Goal: Use online tool/utility: Utilize a website feature to perform a specific function

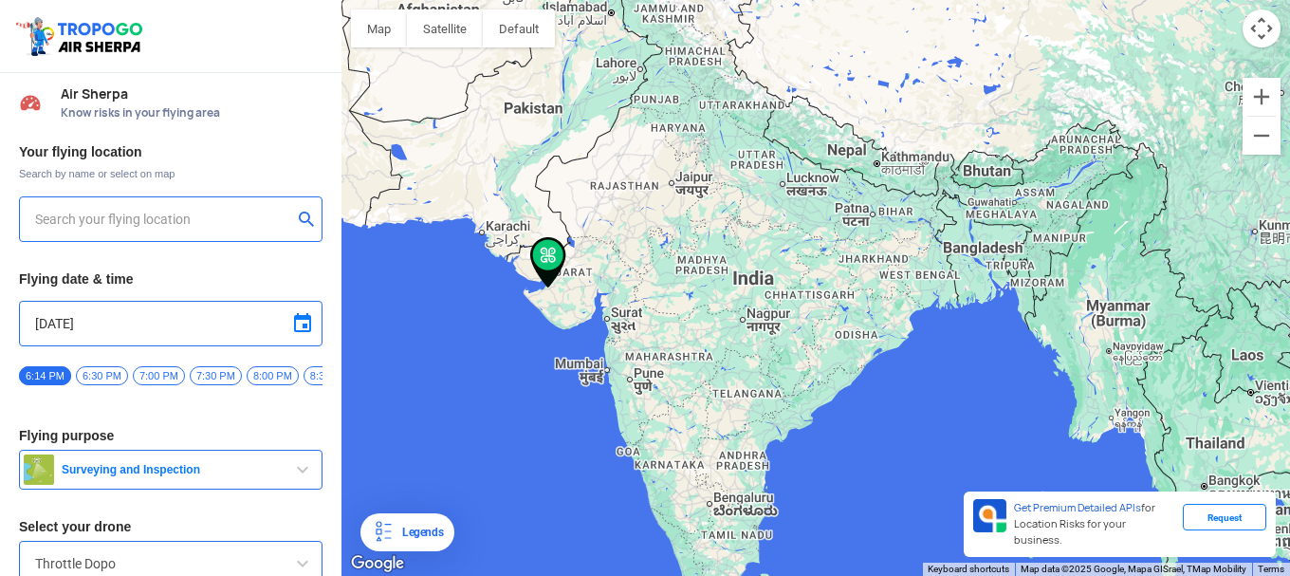
type input "[GEOGRAPHIC_DATA][PERSON_NAME][PERSON_NAME], [GEOGRAPHIC_DATA] 361006, [GEOGRAP…"
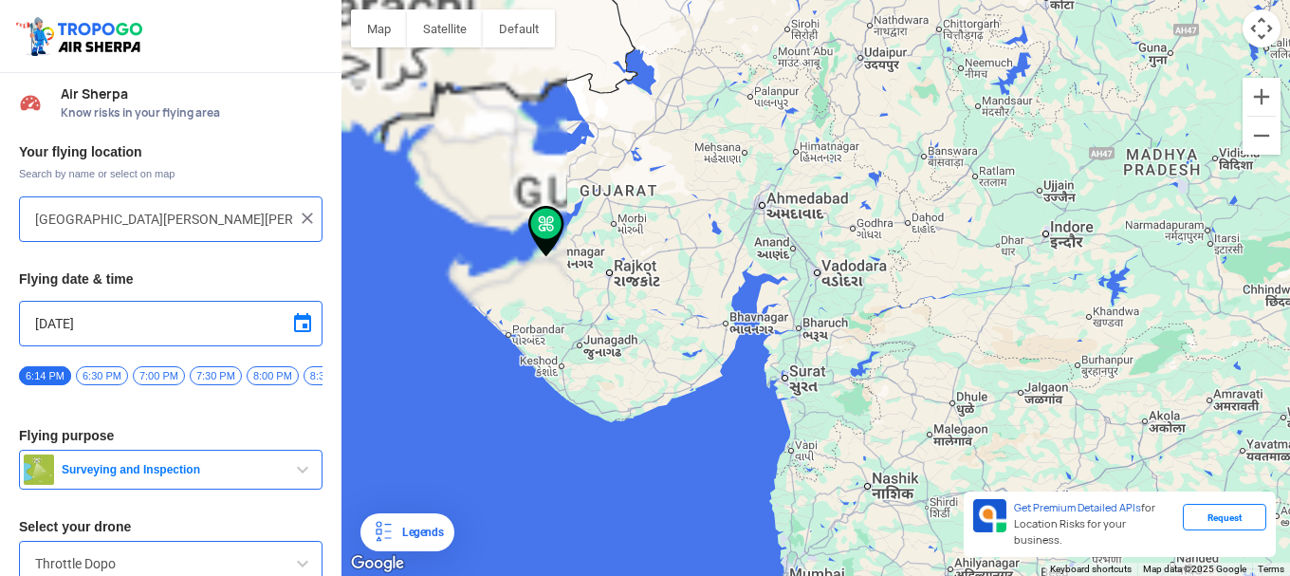
drag, startPoint x: 493, startPoint y: 282, endPoint x: 832, endPoint y: 274, distance: 338.8
click at [839, 270] on div at bounding box center [816, 288] width 949 height 576
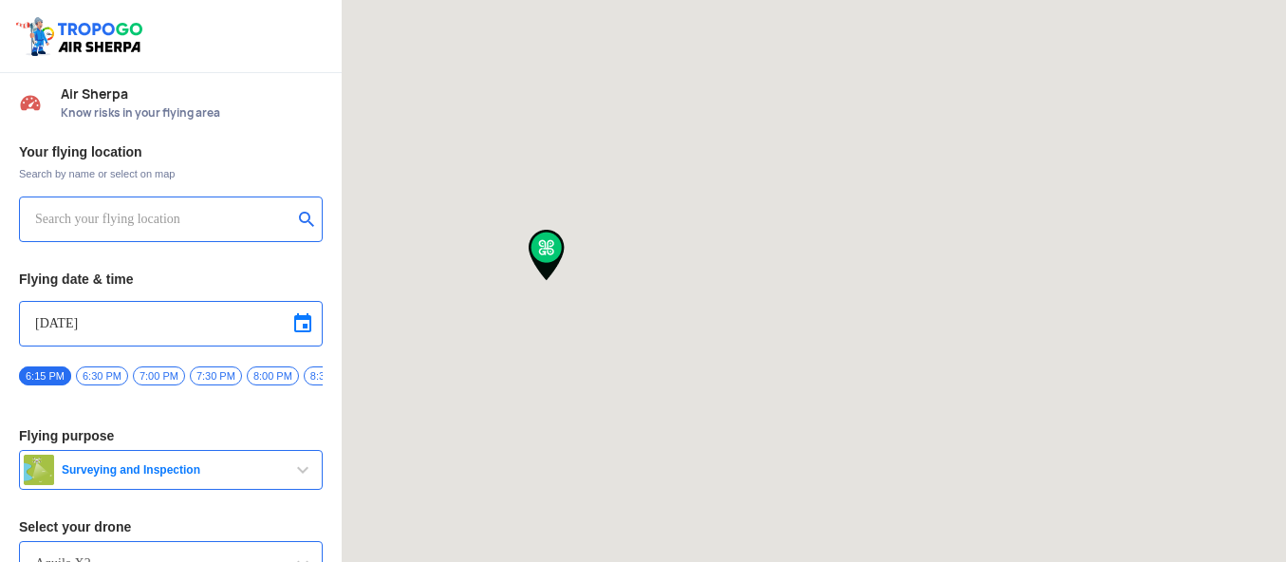
type input "[GEOGRAPHIC_DATA][PERSON_NAME][PERSON_NAME], [GEOGRAPHIC_DATA] 361006, [GEOGRAP…"
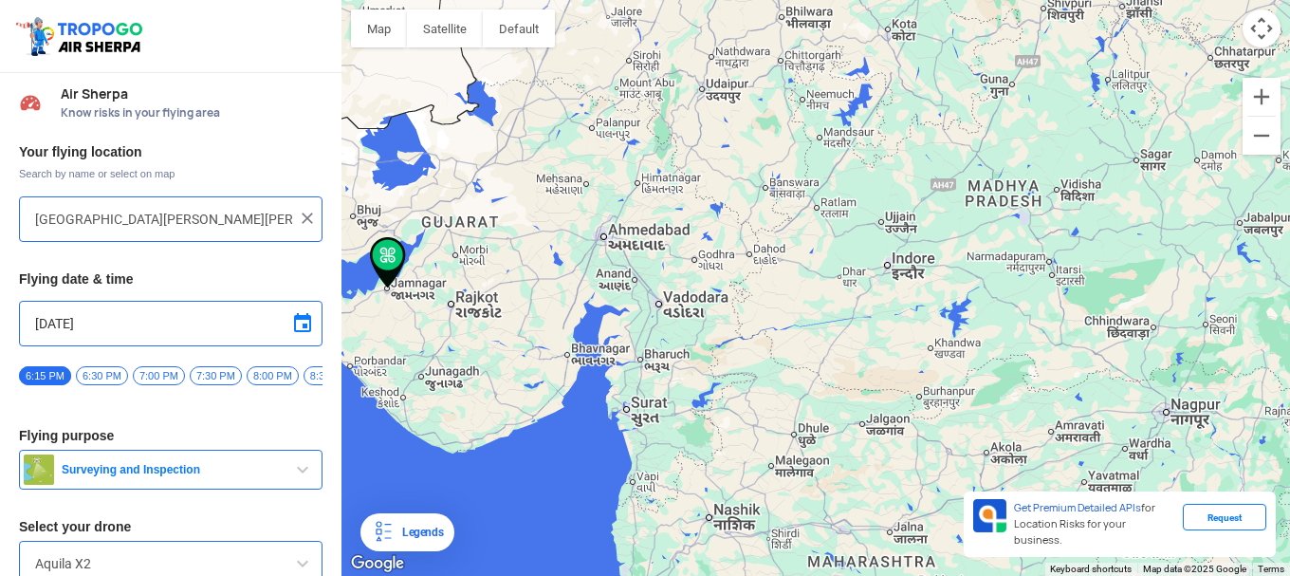
drag, startPoint x: 604, startPoint y: 298, endPoint x: 884, endPoint y: 309, distance: 280.1
click at [884, 309] on div at bounding box center [816, 288] width 949 height 576
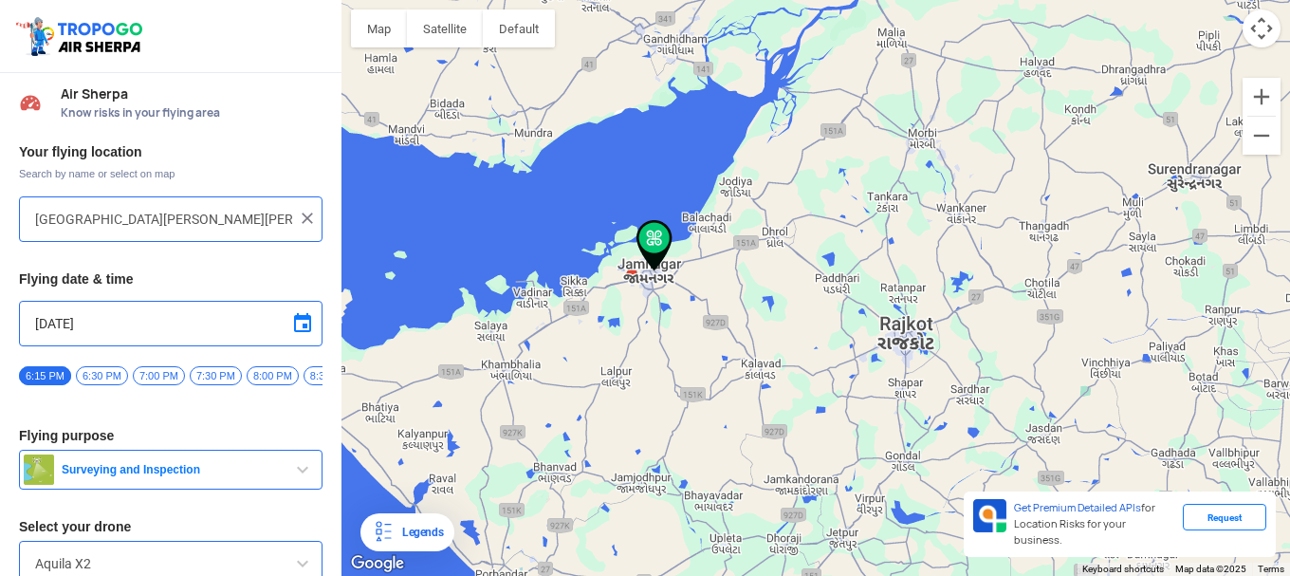
drag, startPoint x: 499, startPoint y: 279, endPoint x: 814, endPoint y: 336, distance: 320.1
click at [814, 336] on div at bounding box center [816, 288] width 949 height 576
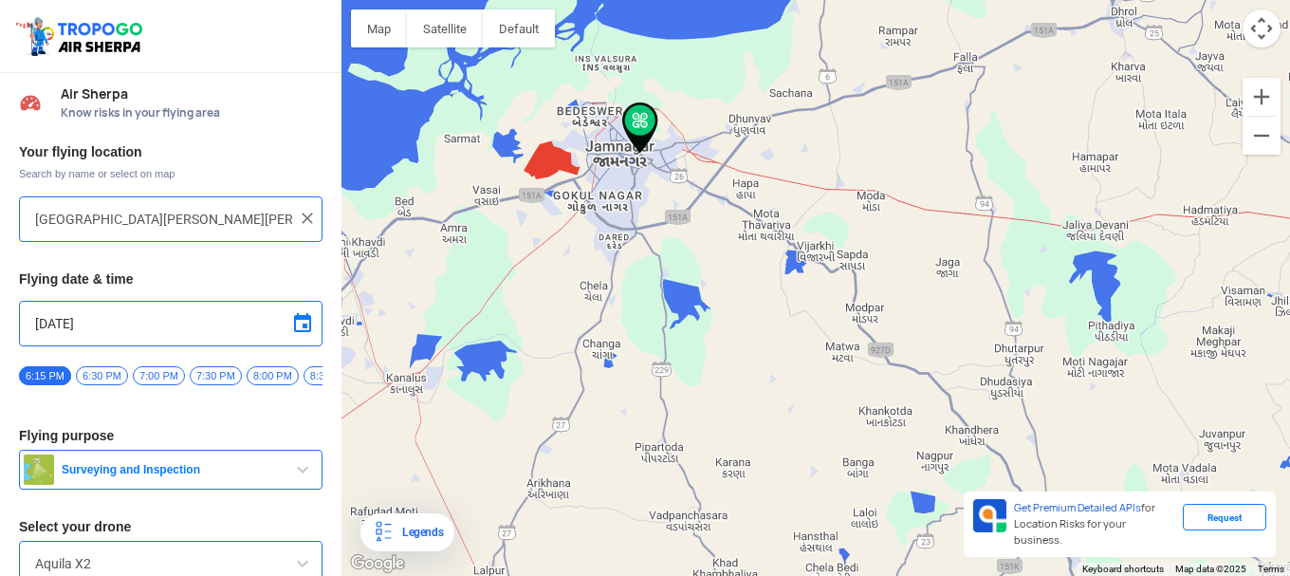
drag, startPoint x: 639, startPoint y: 332, endPoint x: 643, endPoint y: 397, distance: 64.6
click at [642, 397] on div at bounding box center [816, 288] width 949 height 576
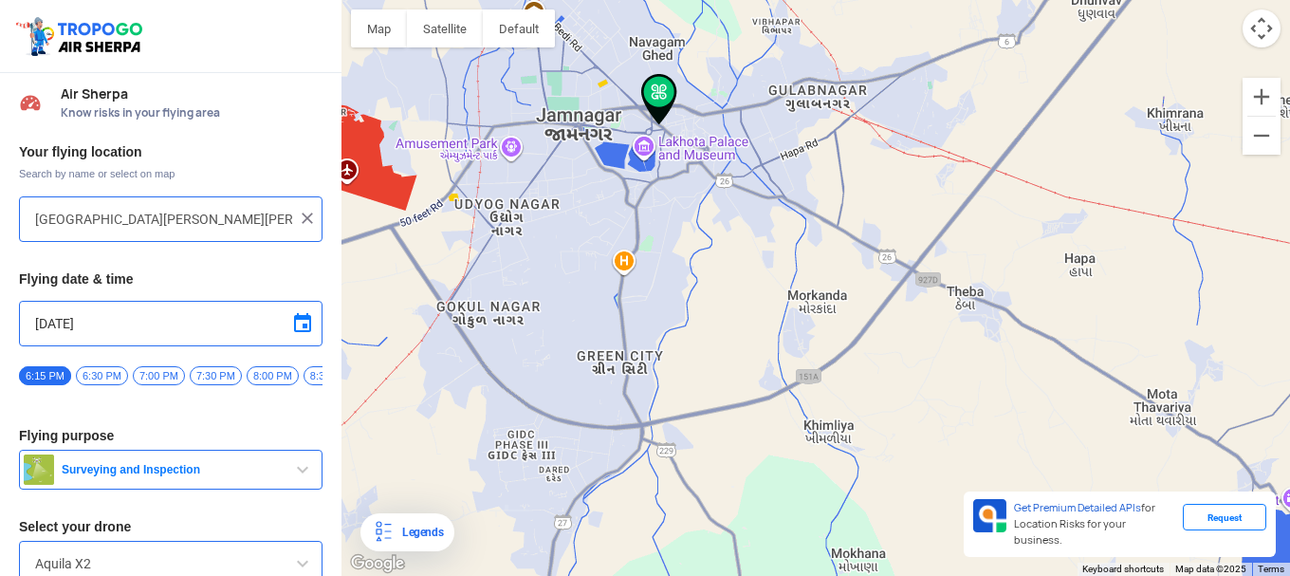
drag, startPoint x: 613, startPoint y: 239, endPoint x: 622, endPoint y: 356, distance: 117.1
click at [622, 355] on div at bounding box center [816, 288] width 949 height 576
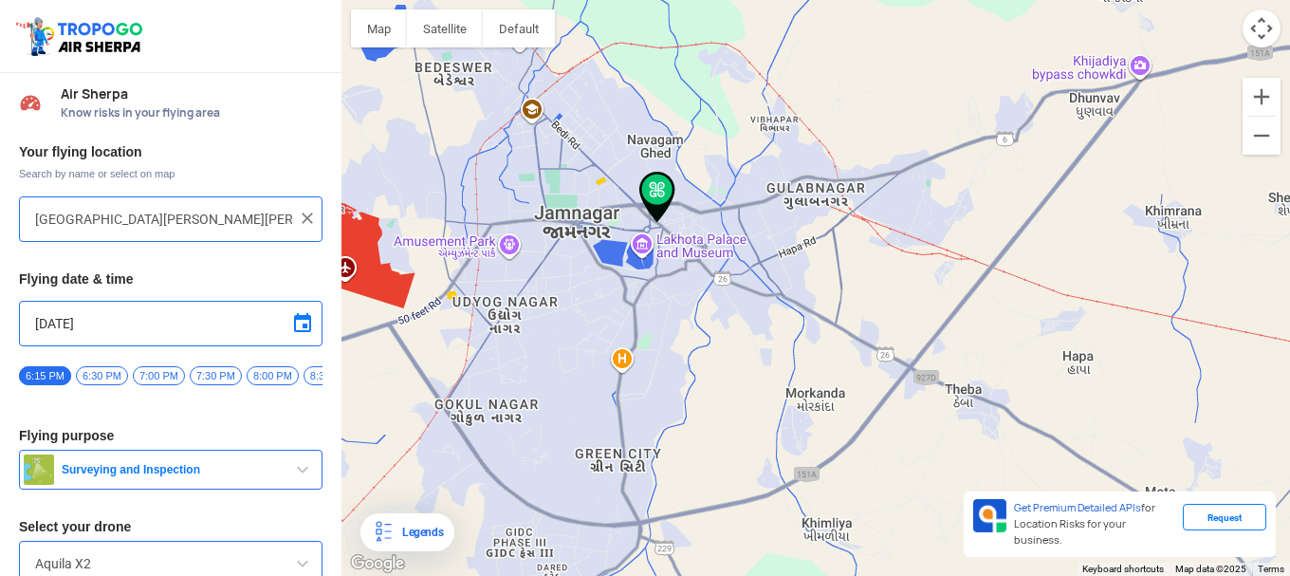
drag, startPoint x: 607, startPoint y: 259, endPoint x: 603, endPoint y: 348, distance: 89.3
click at [603, 348] on div at bounding box center [816, 288] width 949 height 576
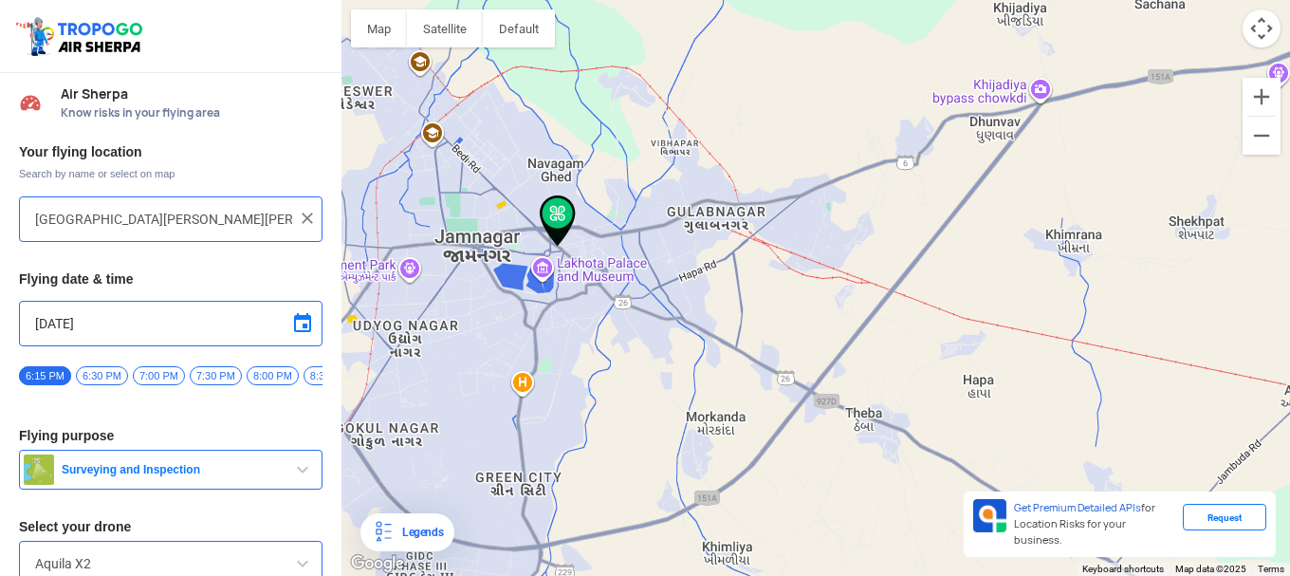
drag, startPoint x: 673, startPoint y: 261, endPoint x: 574, endPoint y: 278, distance: 100.1
click at [574, 278] on div at bounding box center [816, 288] width 949 height 576
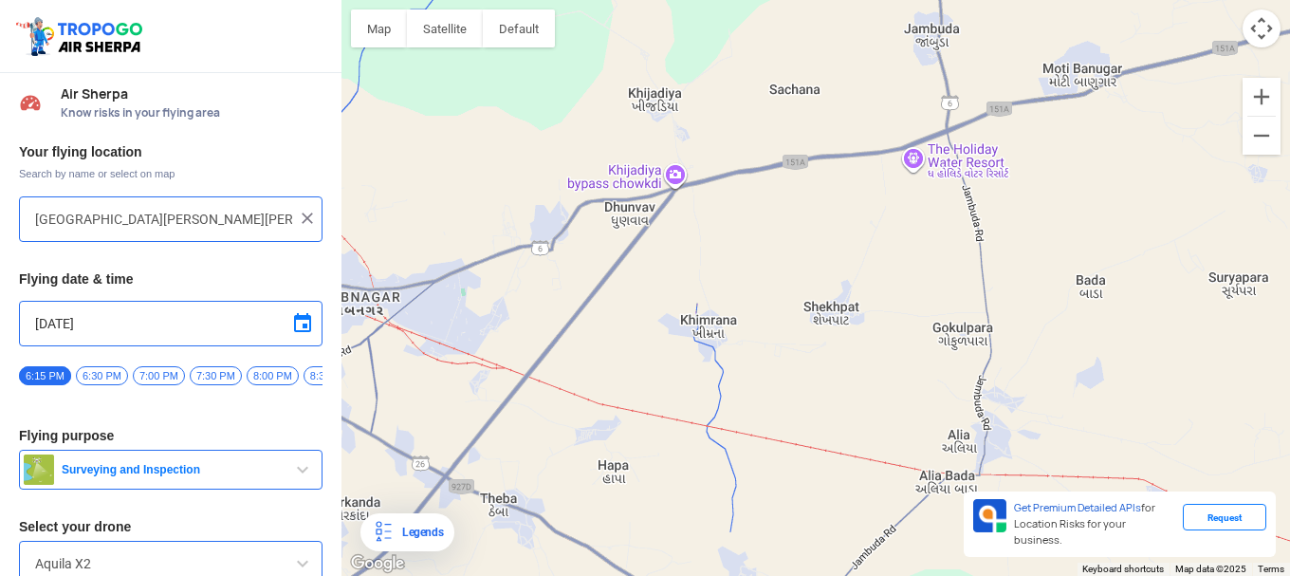
drag, startPoint x: 736, startPoint y: 224, endPoint x: 365, endPoint y: 313, distance: 381.5
click at [365, 313] on div at bounding box center [816, 288] width 949 height 576
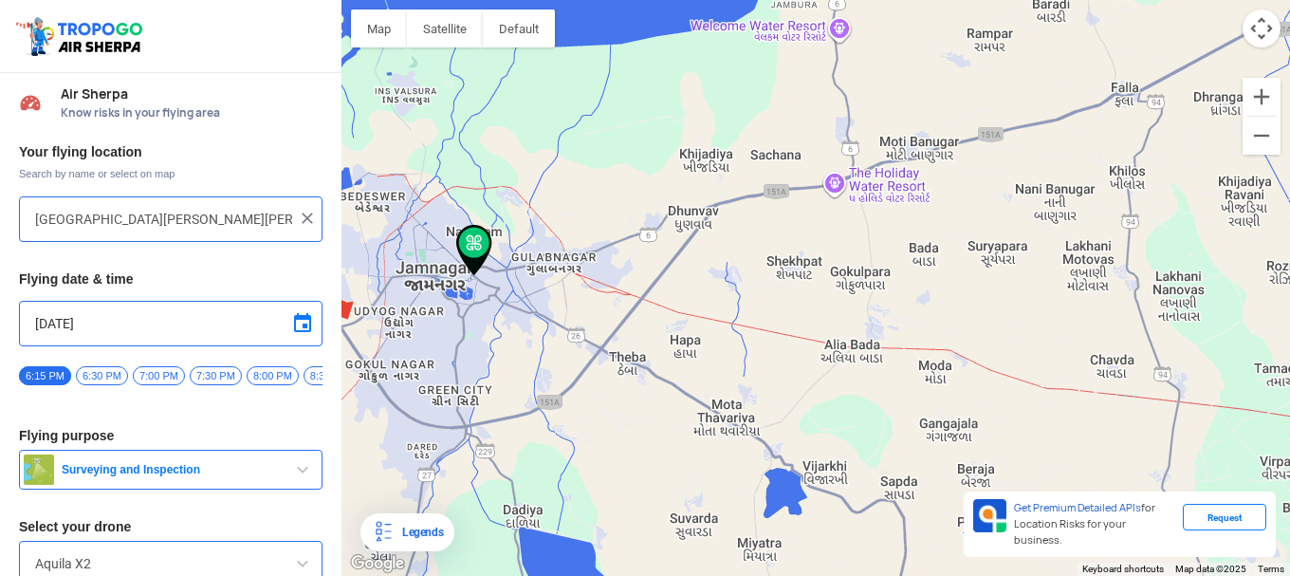
drag, startPoint x: 810, startPoint y: 216, endPoint x: 827, endPoint y: 209, distance: 18.7
click at [827, 209] on div at bounding box center [816, 288] width 949 height 576
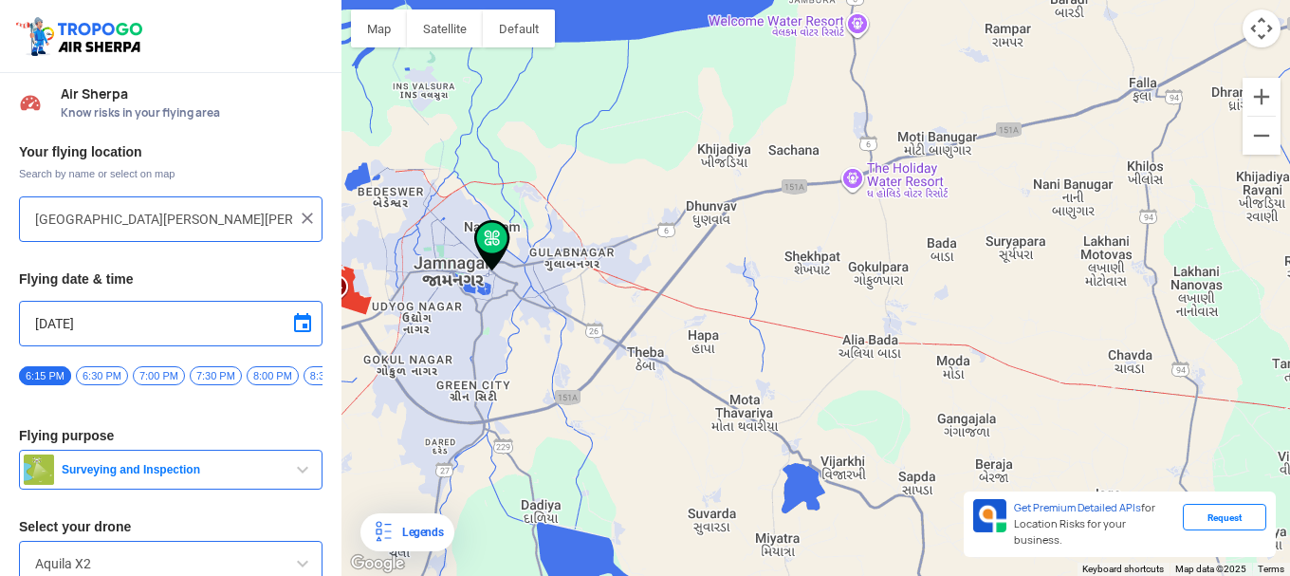
click at [302, 223] on img at bounding box center [307, 218] width 19 height 19
click at [217, 221] on input "text" at bounding box center [163, 219] width 257 height 23
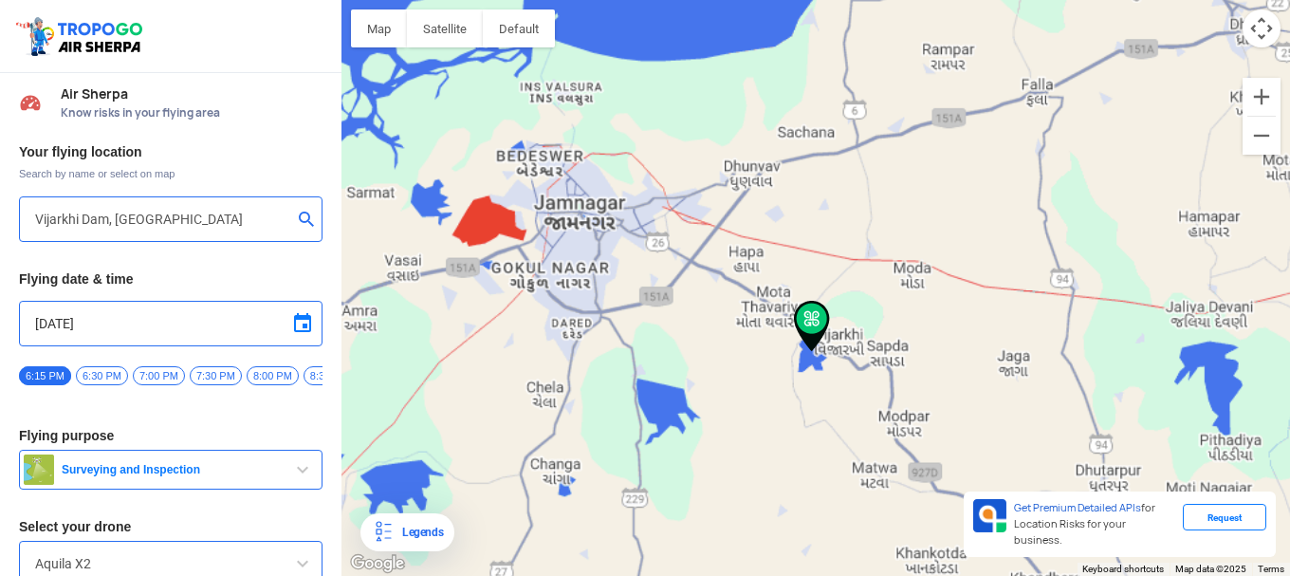
type input "Vijarkhi, [GEOGRAPHIC_DATA], [GEOGRAPHIC_DATA]"
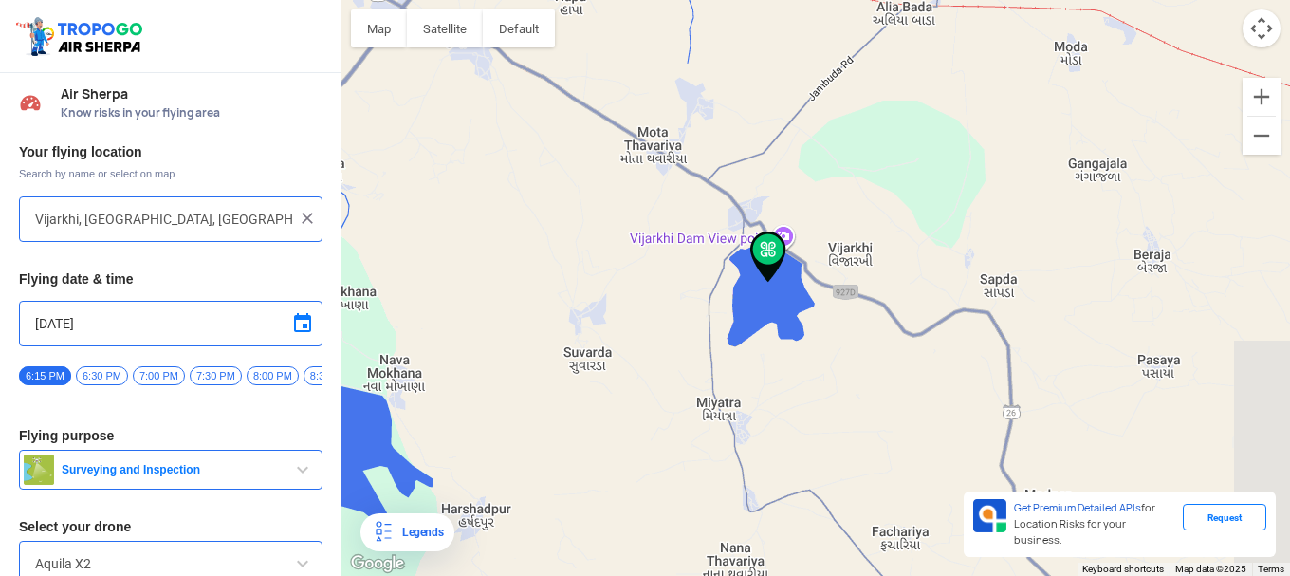
drag, startPoint x: 807, startPoint y: 235, endPoint x: 748, endPoint y: 276, distance: 72.4
click at [698, 277] on div at bounding box center [816, 288] width 949 height 576
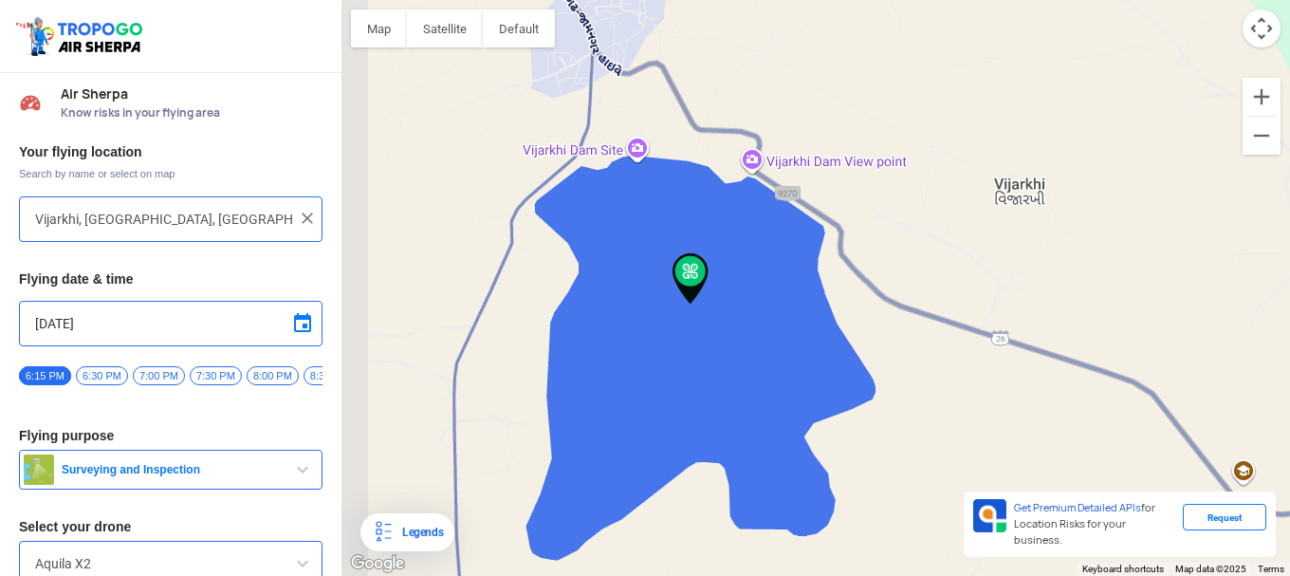
drag, startPoint x: 779, startPoint y: 259, endPoint x: 854, endPoint y: 259, distance: 75.0
click at [854, 259] on div at bounding box center [816, 288] width 949 height 576
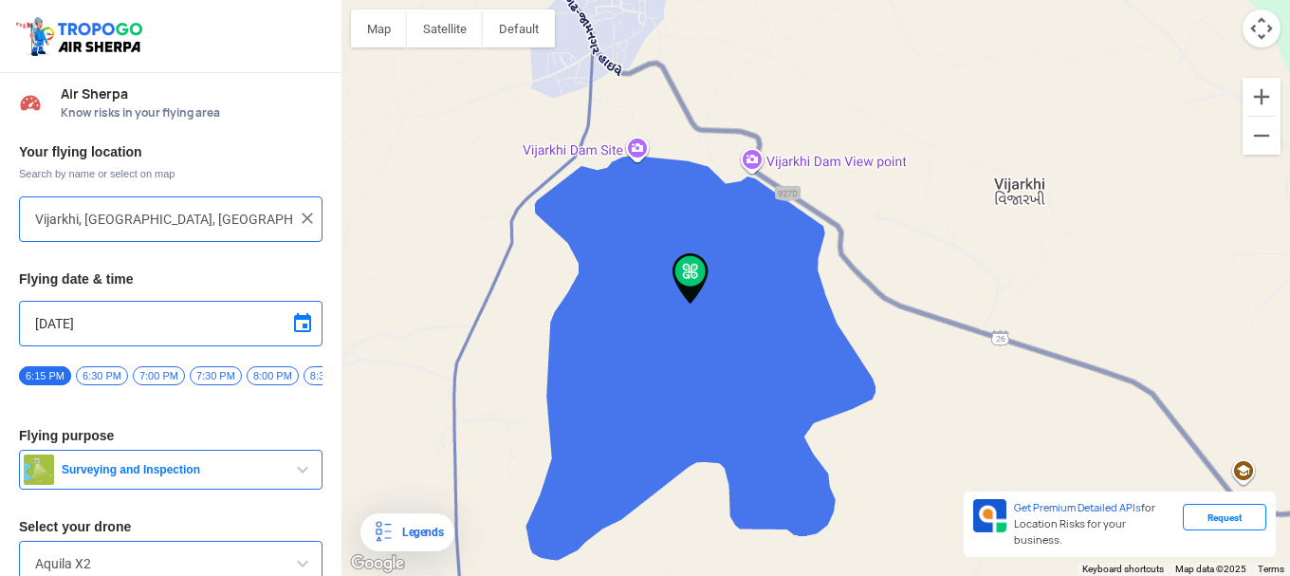
click at [196, 477] on span "Surveying and Inspection" at bounding box center [172, 469] width 237 height 15
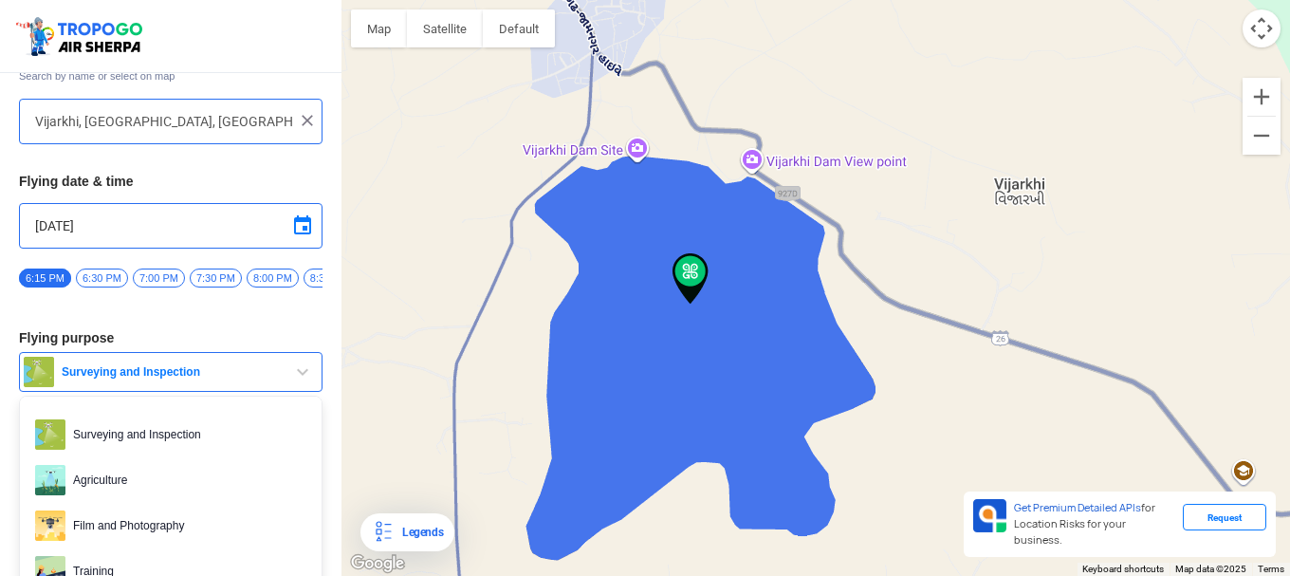
scroll to position [190, 0]
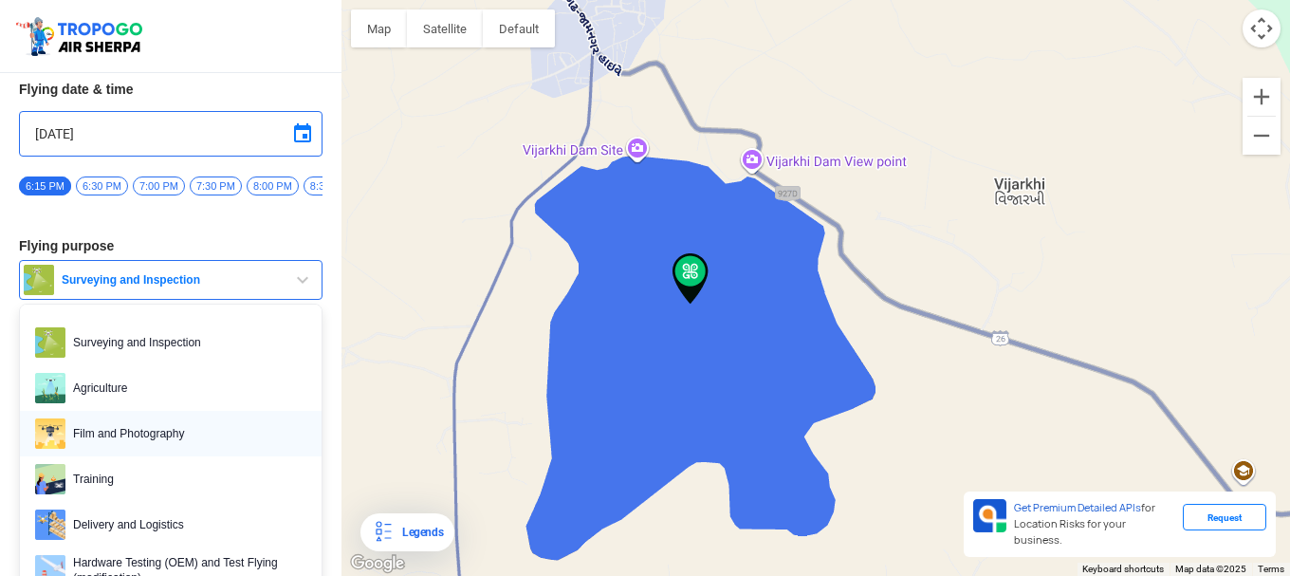
click at [208, 430] on span "Film and Photography" at bounding box center [185, 433] width 241 height 30
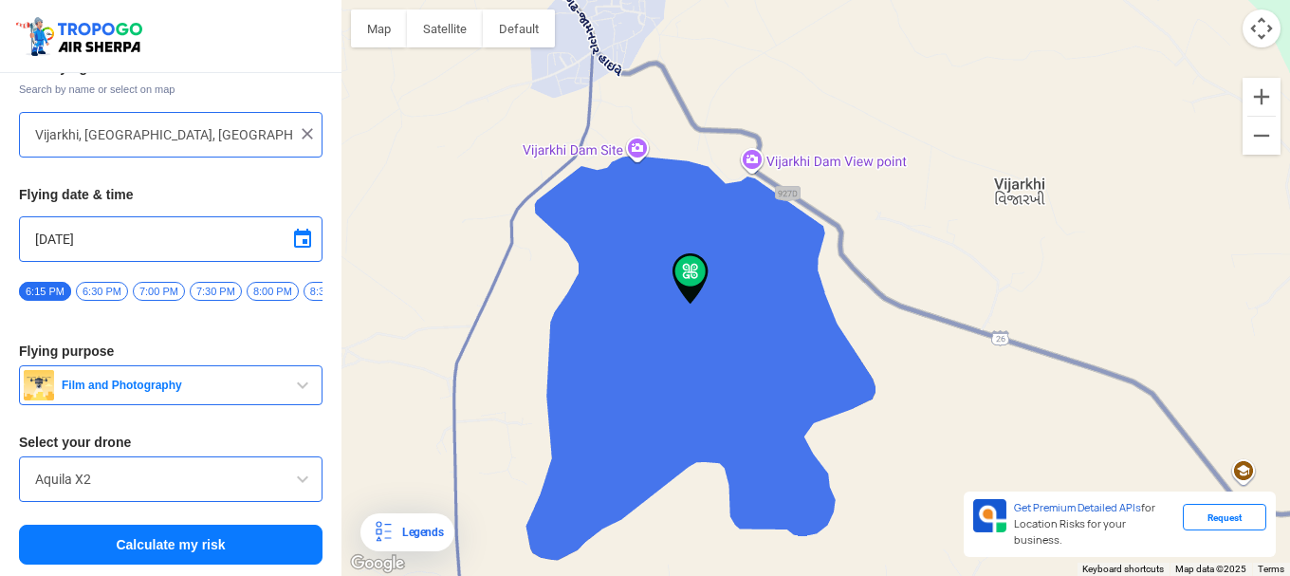
scroll to position [92, 0]
click at [217, 472] on input "Aquila X2" at bounding box center [170, 479] width 271 height 23
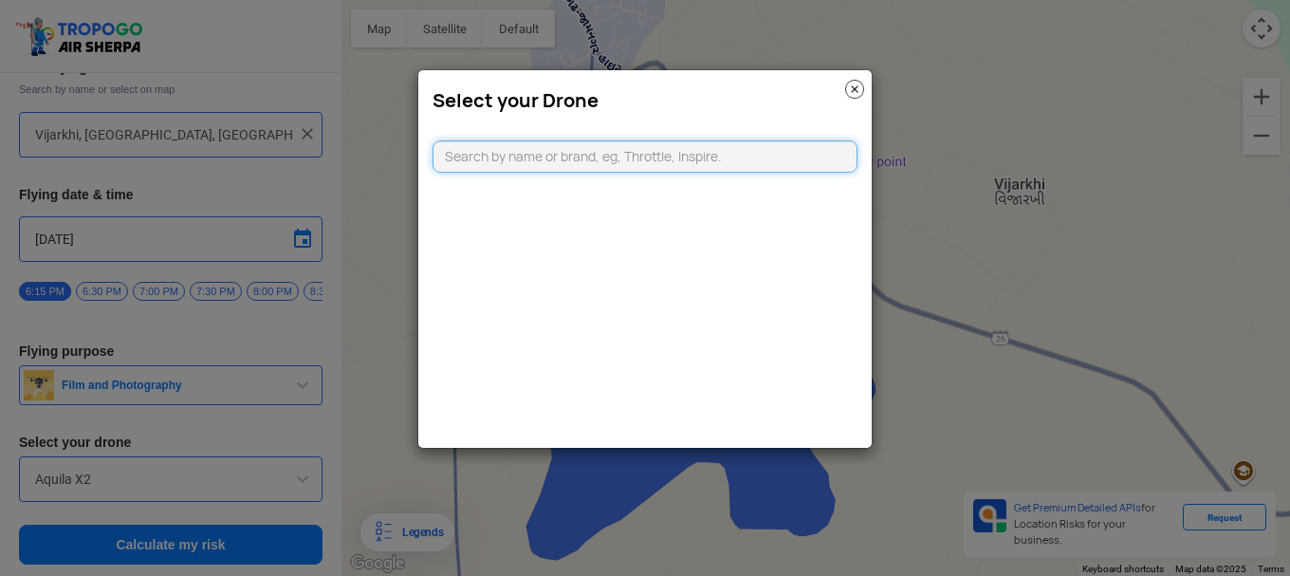
click at [645, 157] on input "text" at bounding box center [645, 156] width 425 height 32
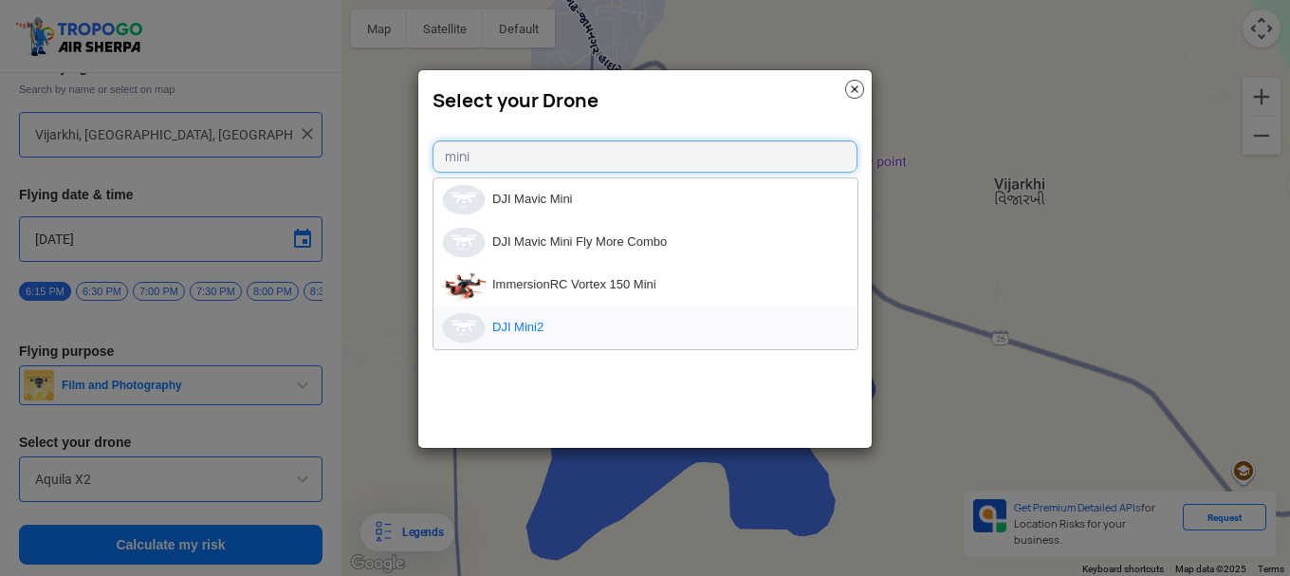
type input "mini"
click at [580, 319] on li "DJI Mini2" at bounding box center [646, 327] width 424 height 43
type input "DJI Mini2"
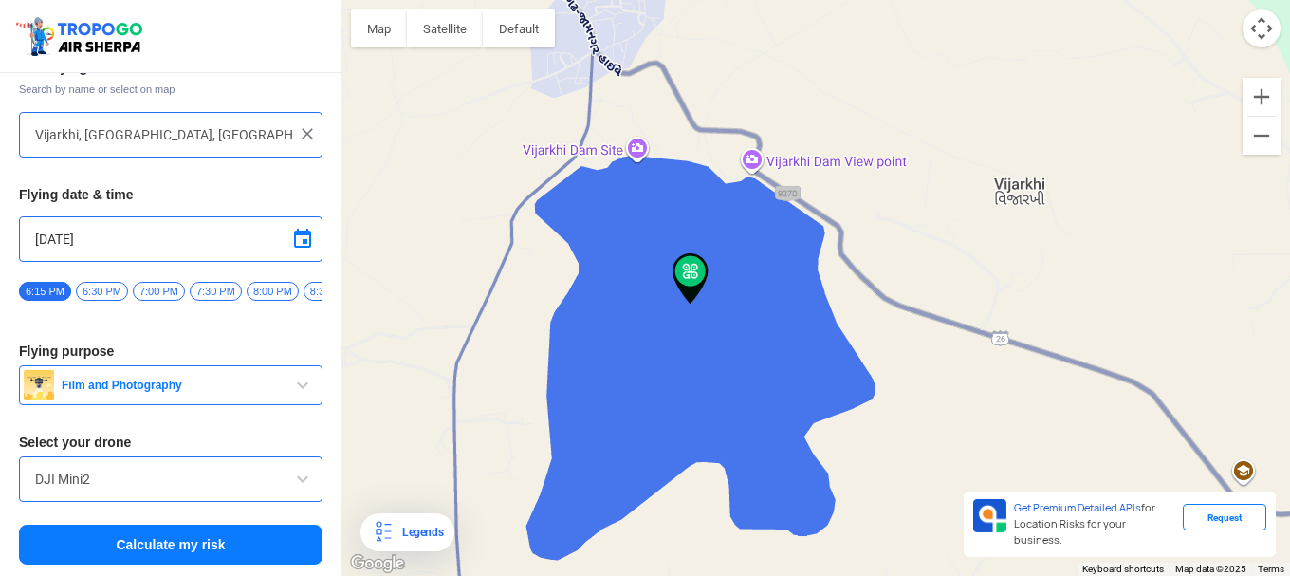
click at [304, 234] on span at bounding box center [302, 239] width 23 height 23
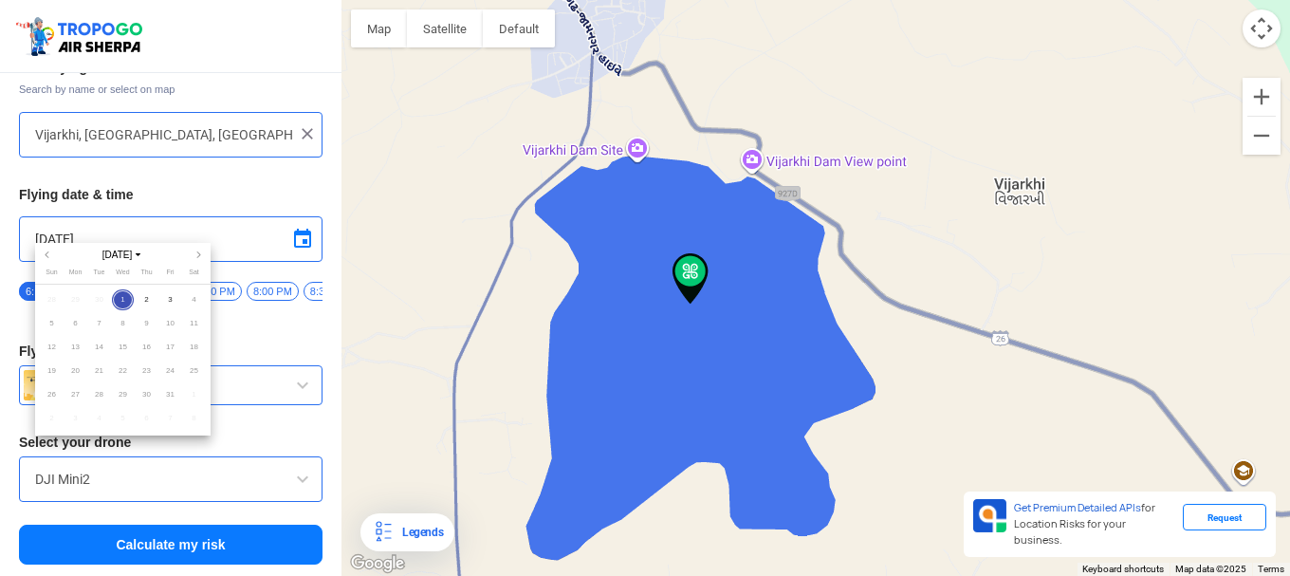
click at [188, 299] on span "4" at bounding box center [194, 300] width 22 height 22
click at [190, 299] on span "4" at bounding box center [194, 300] width 22 height 22
click at [175, 299] on span "3" at bounding box center [170, 300] width 22 height 22
type input "[DATE]"
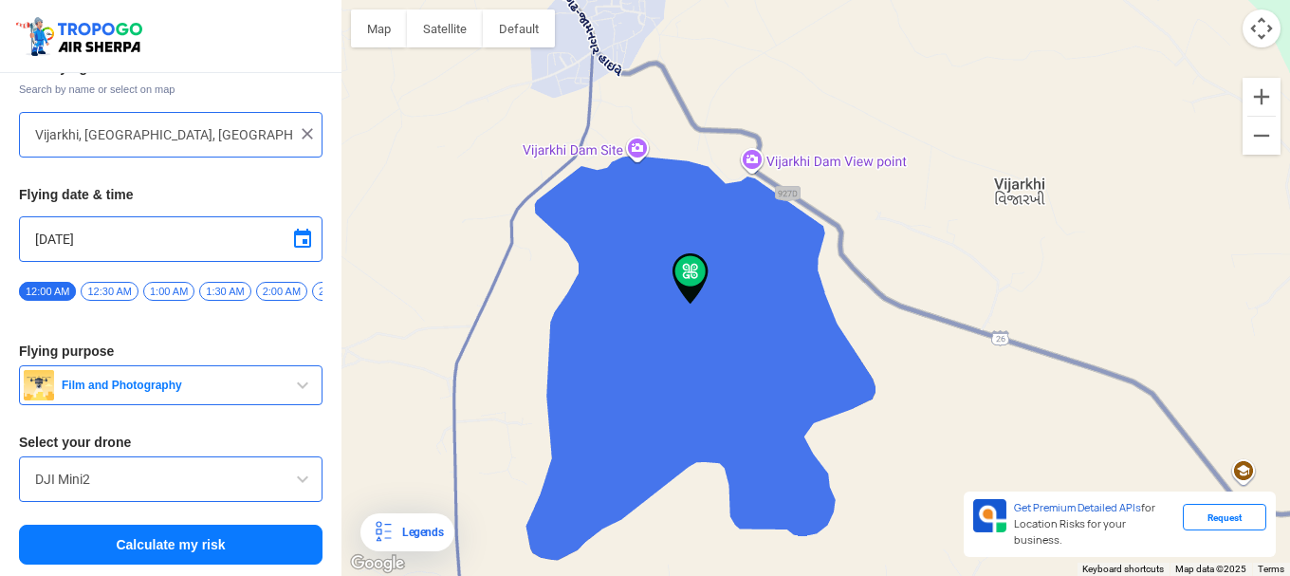
click at [291, 233] on span at bounding box center [302, 239] width 23 height 23
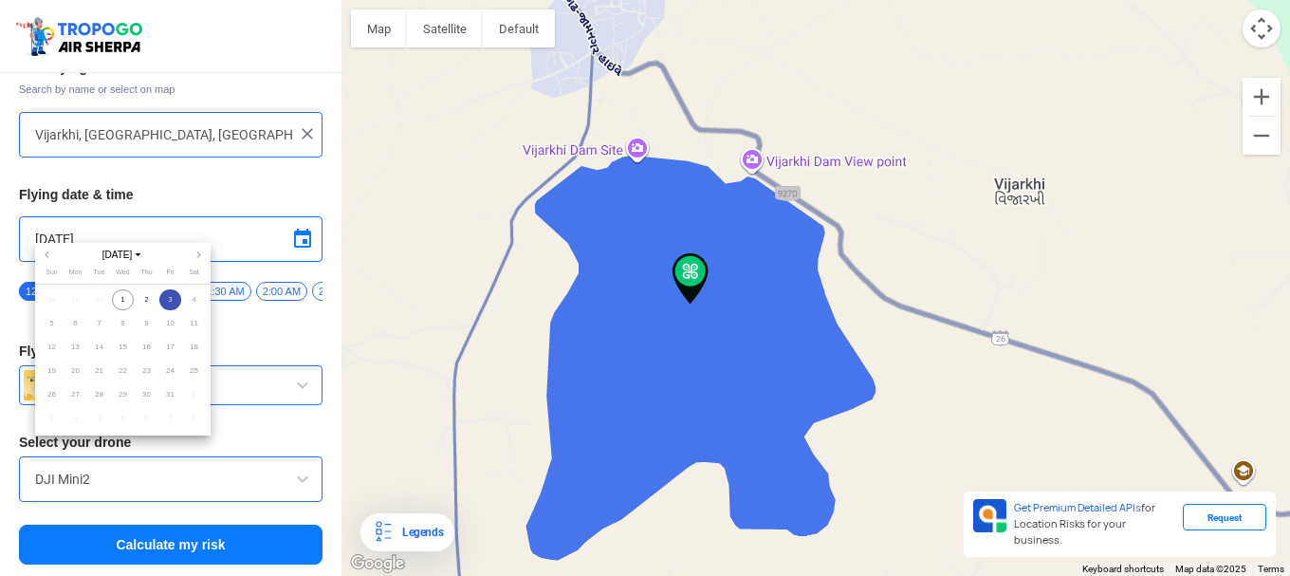
click at [194, 300] on span "4" at bounding box center [194, 300] width 22 height 22
click at [296, 237] on div at bounding box center [645, 288] width 1290 height 576
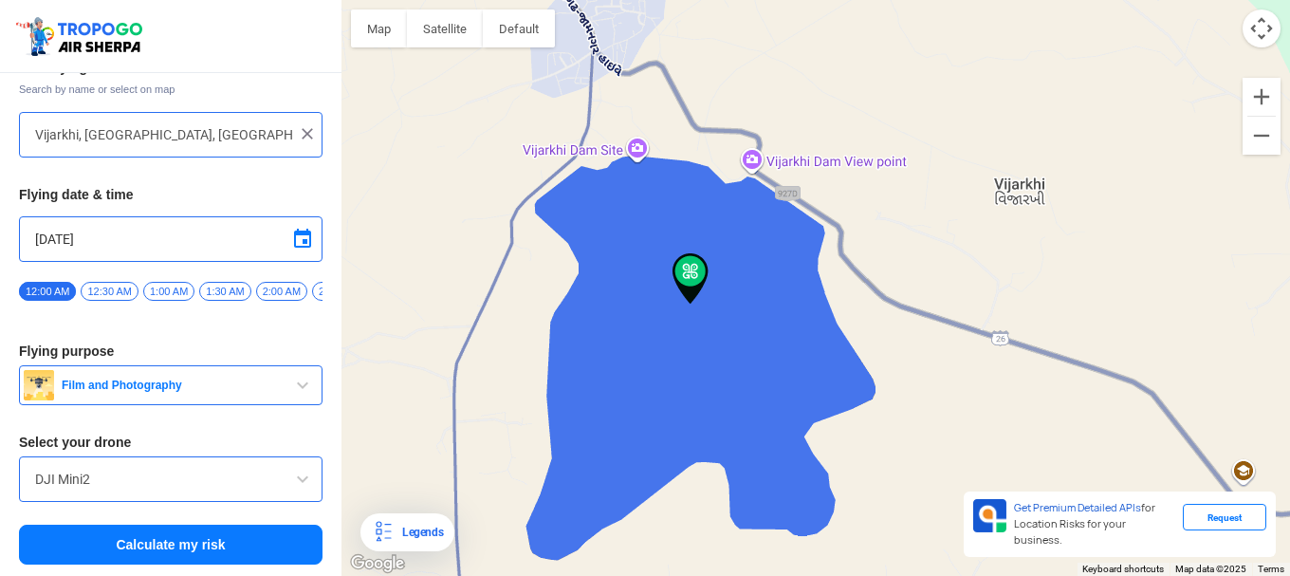
click at [209, 537] on button "Calculate my risk" at bounding box center [171, 545] width 304 height 40
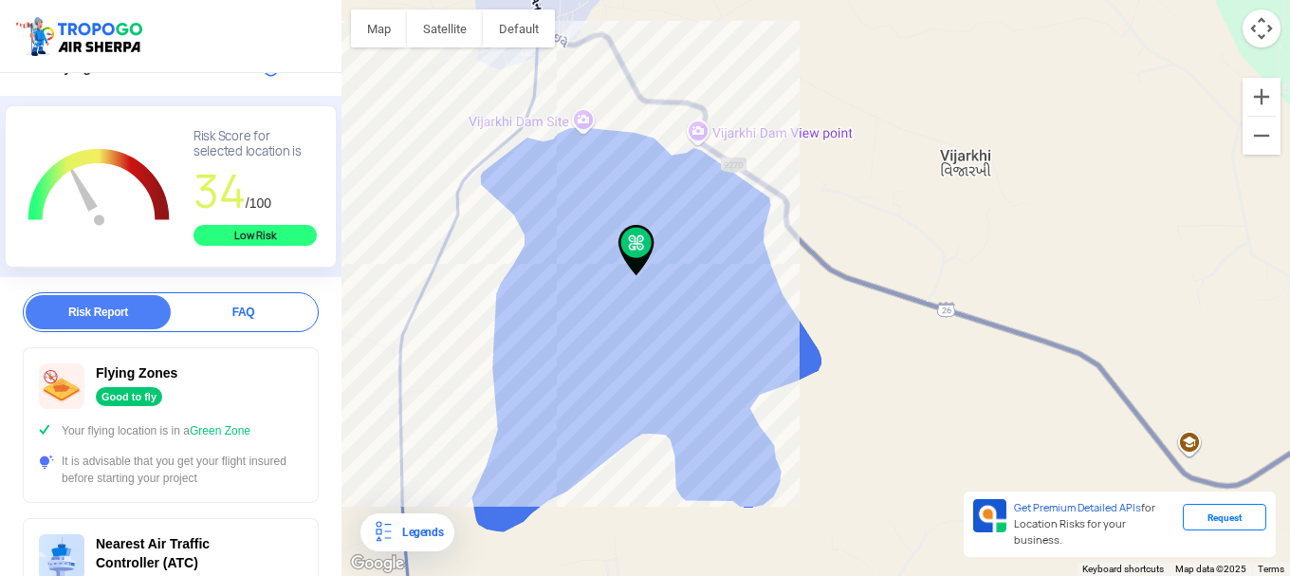
scroll to position [0, 0]
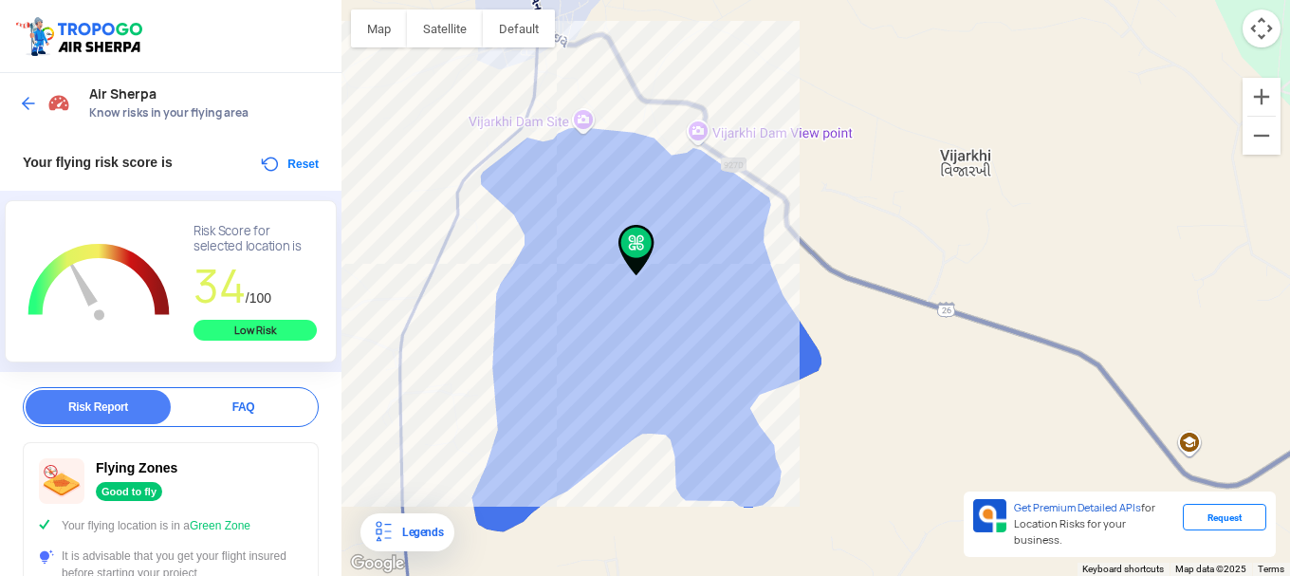
click at [15, 109] on div "Air Sherpa Know risks in your flying area" at bounding box center [171, 103] width 342 height 61
click at [29, 108] on img at bounding box center [28, 103] width 19 height 19
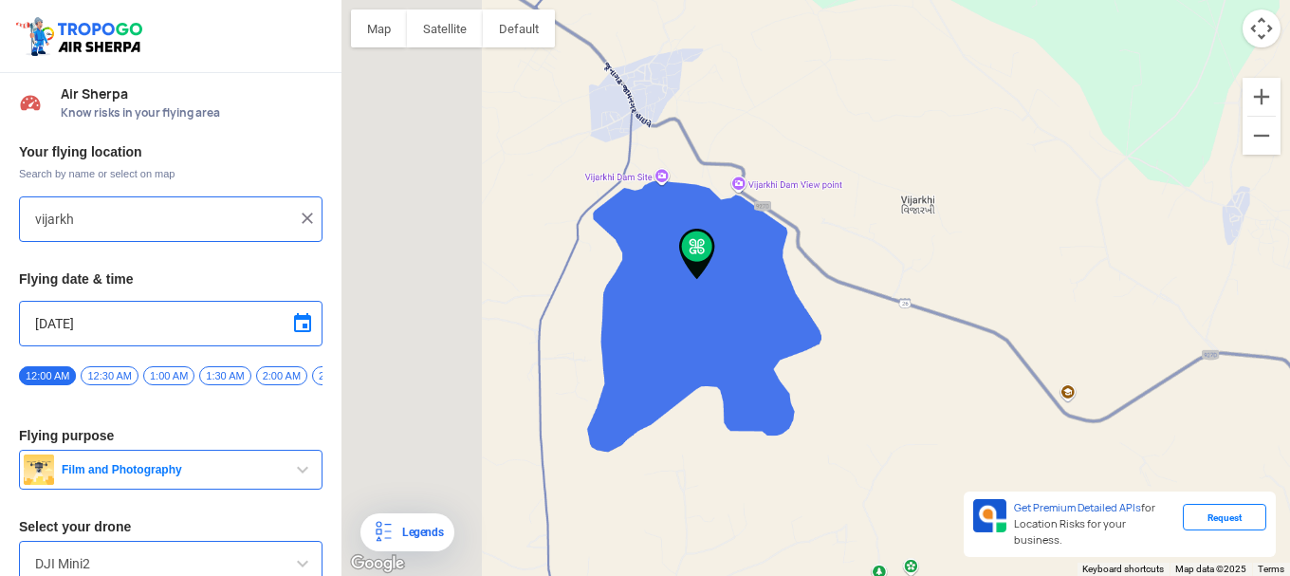
type input "Vijarkhi, [GEOGRAPHIC_DATA], [GEOGRAPHIC_DATA]"
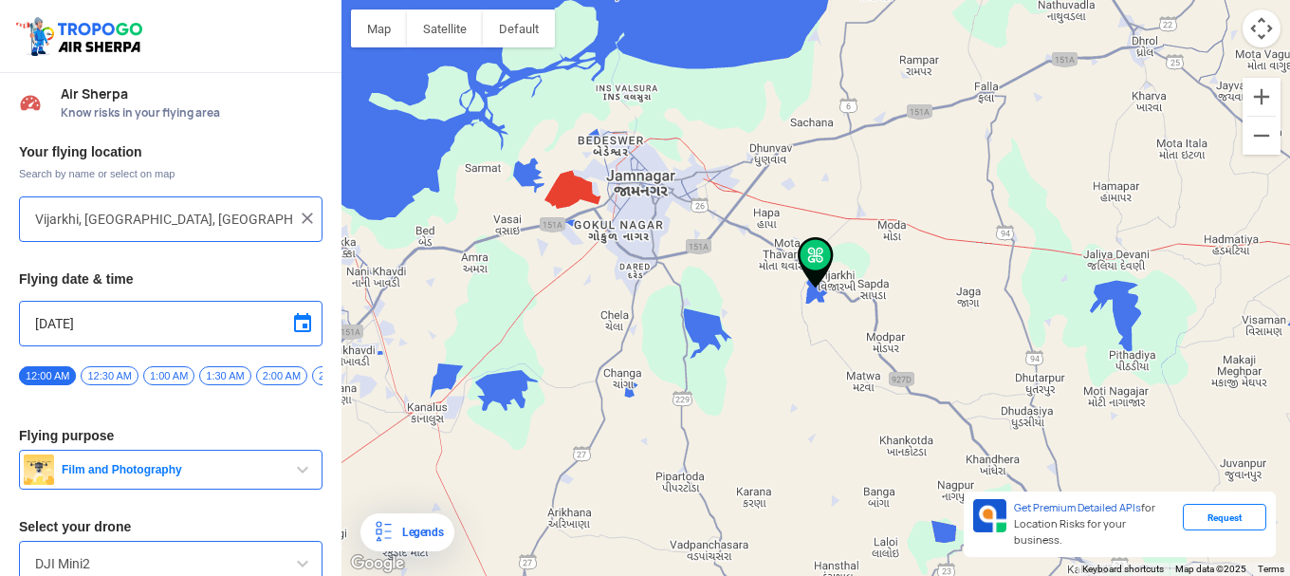
click at [298, 216] on img at bounding box center [307, 218] width 19 height 19
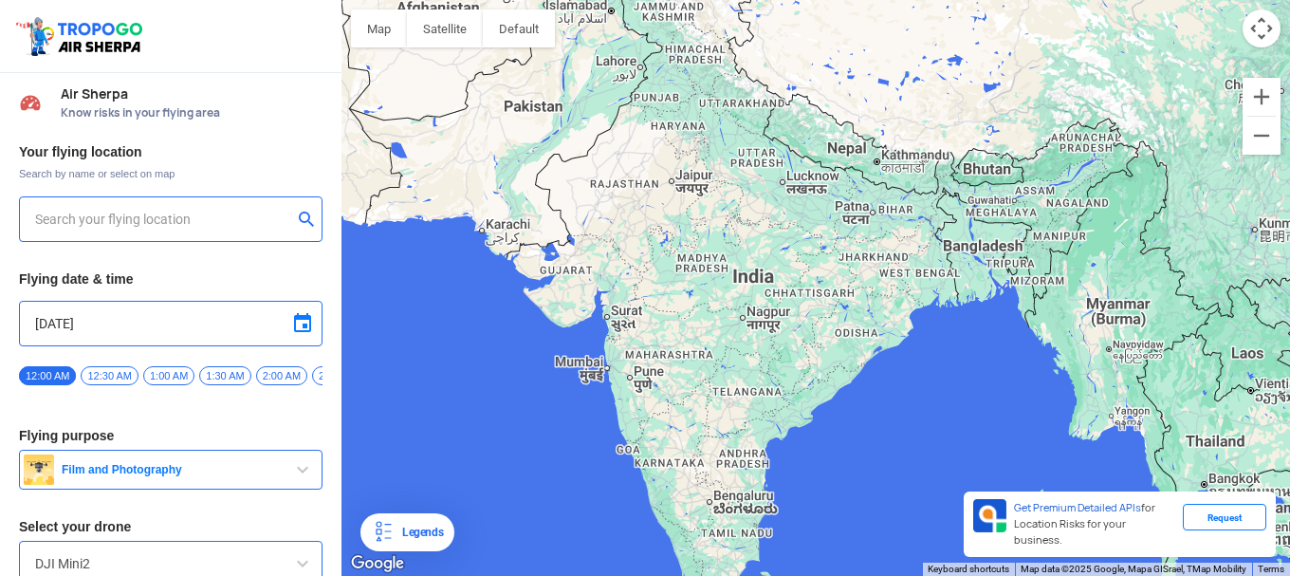
click at [225, 222] on input "text" at bounding box center [163, 219] width 257 height 23
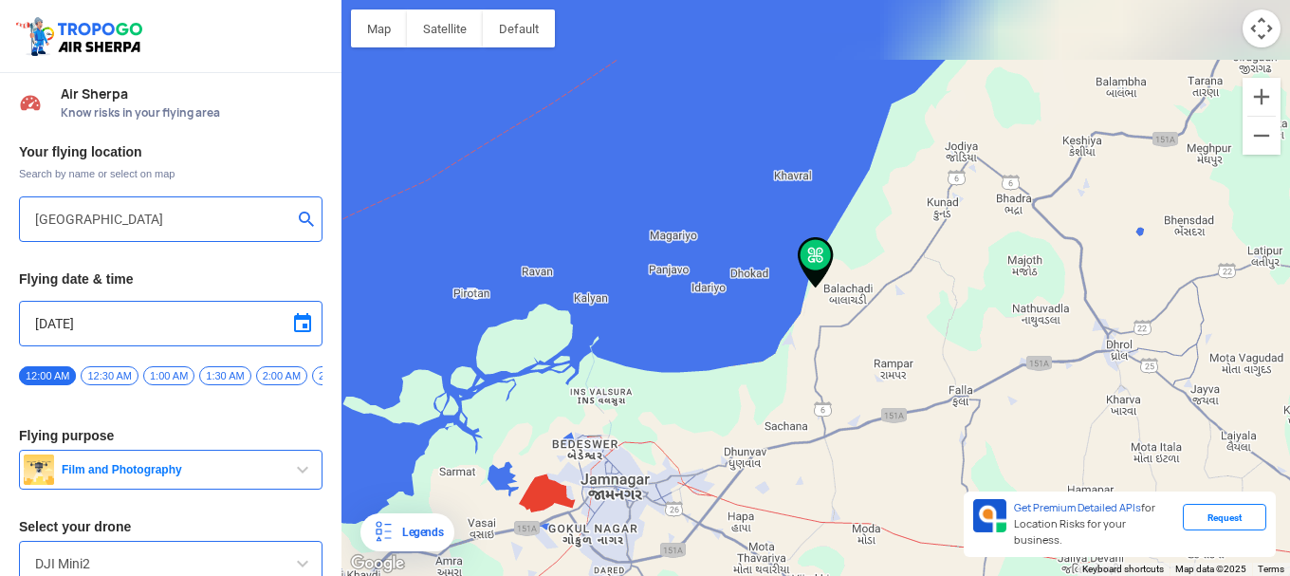
type input "Balachadi, [GEOGRAPHIC_DATA]"
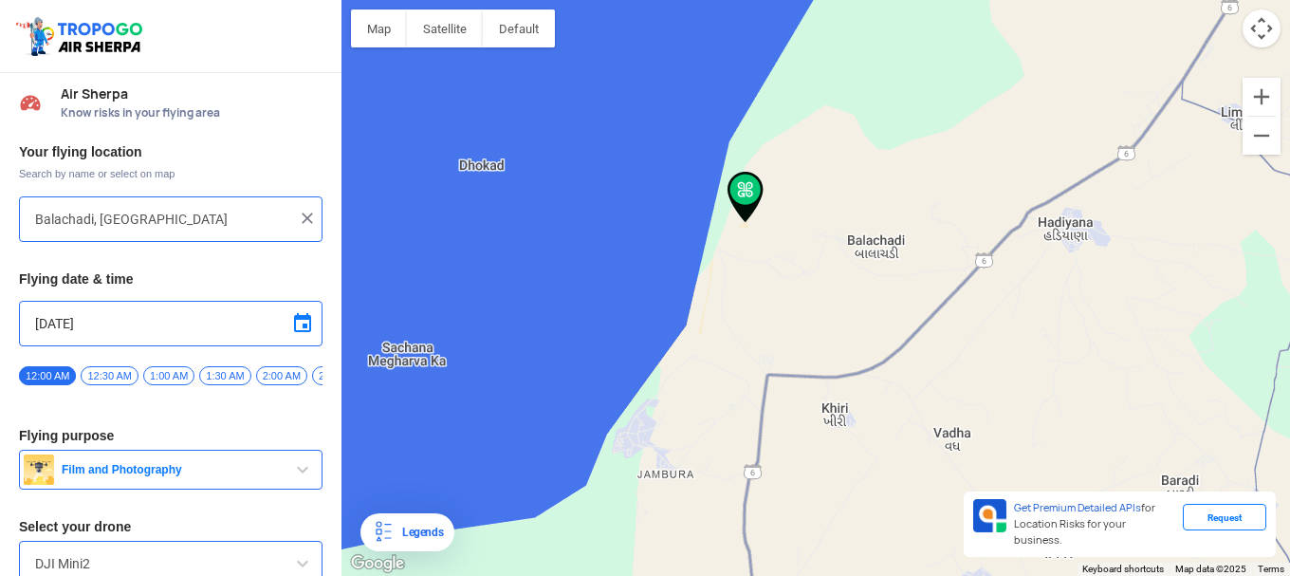
scroll to position [92, 0]
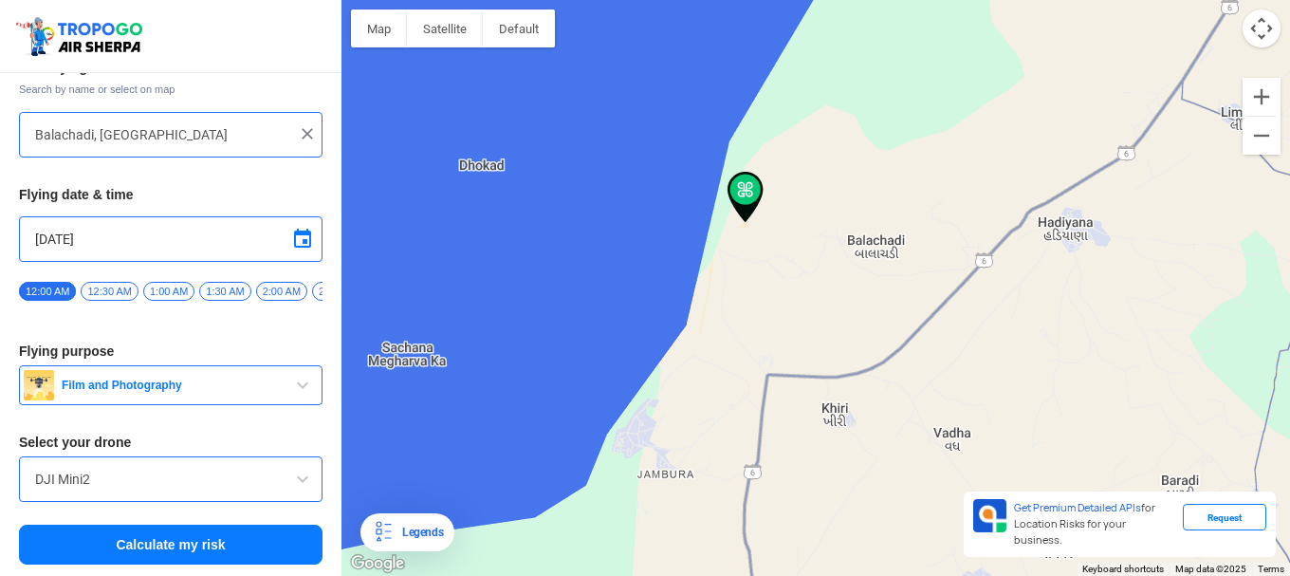
click at [296, 235] on span at bounding box center [302, 239] width 23 height 23
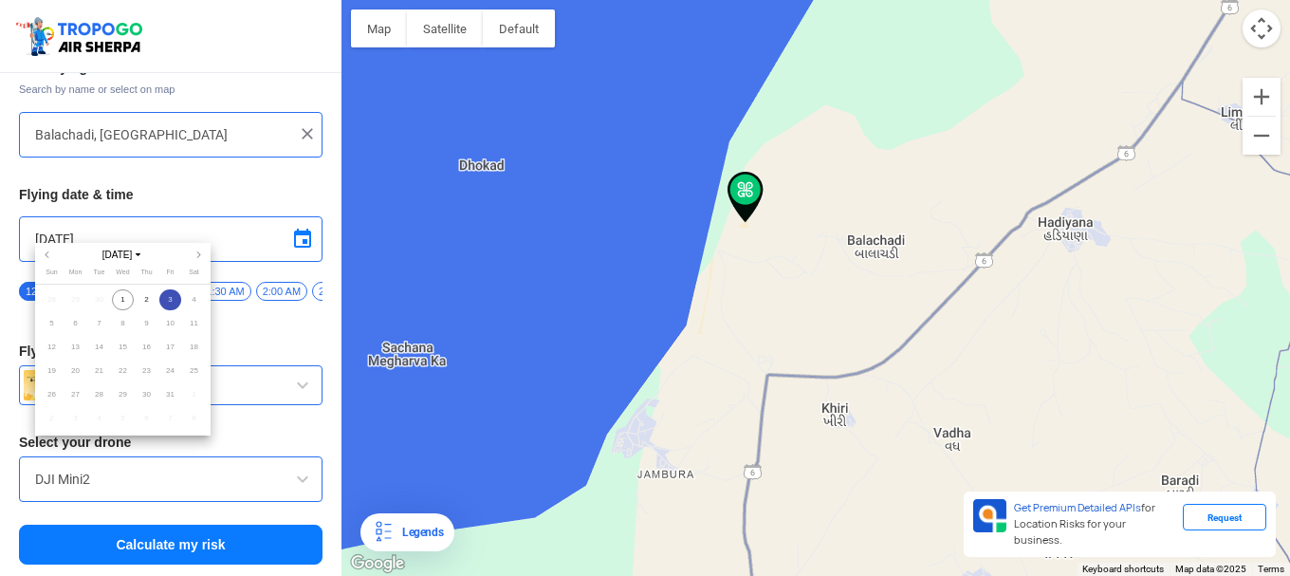
click at [296, 235] on div at bounding box center [645, 288] width 1290 height 576
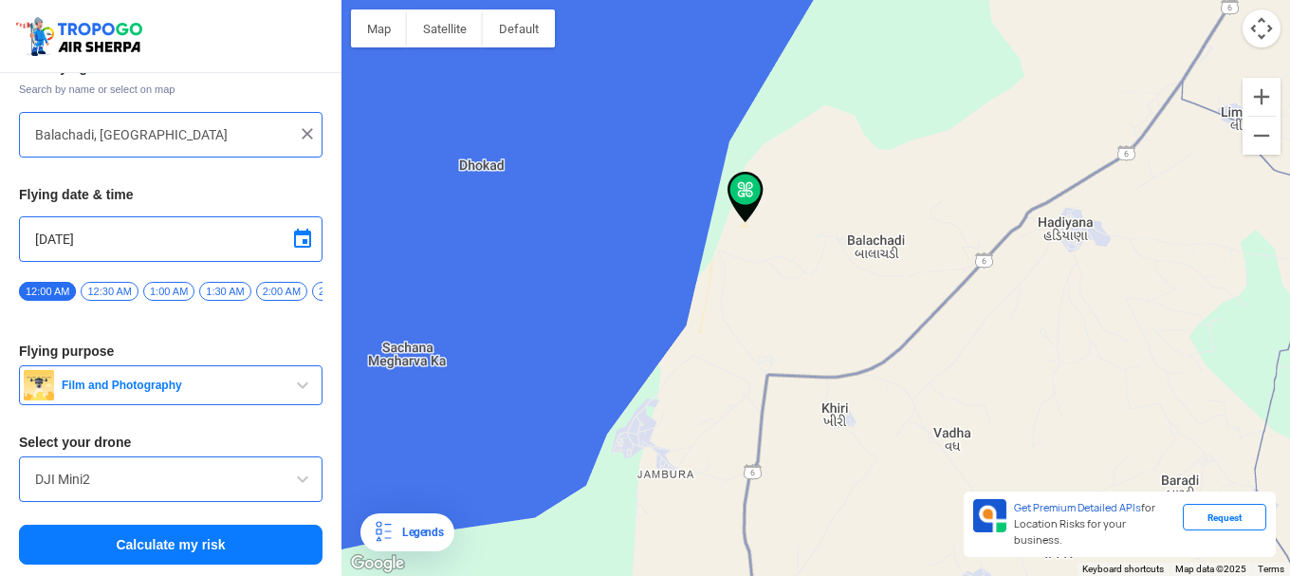
click at [220, 548] on button "Calculate my risk" at bounding box center [171, 545] width 304 height 40
